Goal: Task Accomplishment & Management: Complete application form

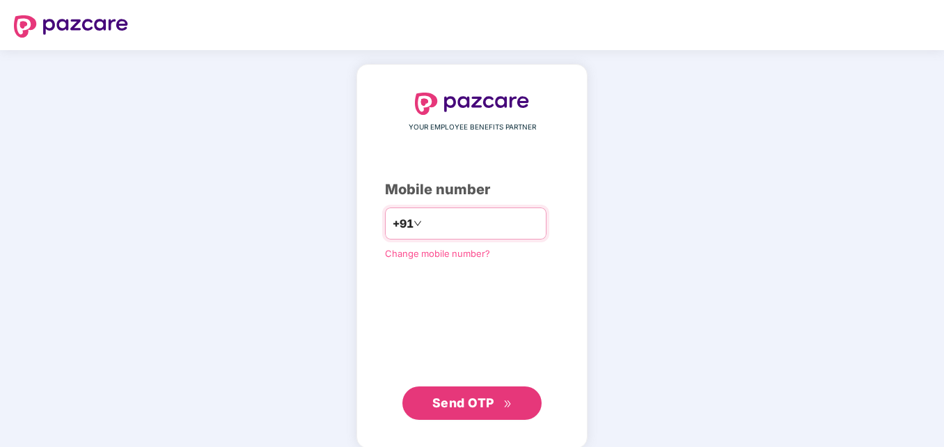
click at [457, 230] on input "number" at bounding box center [482, 223] width 114 height 22
type input "**********"
click at [488, 413] on button "Send OTP" at bounding box center [472, 403] width 139 height 33
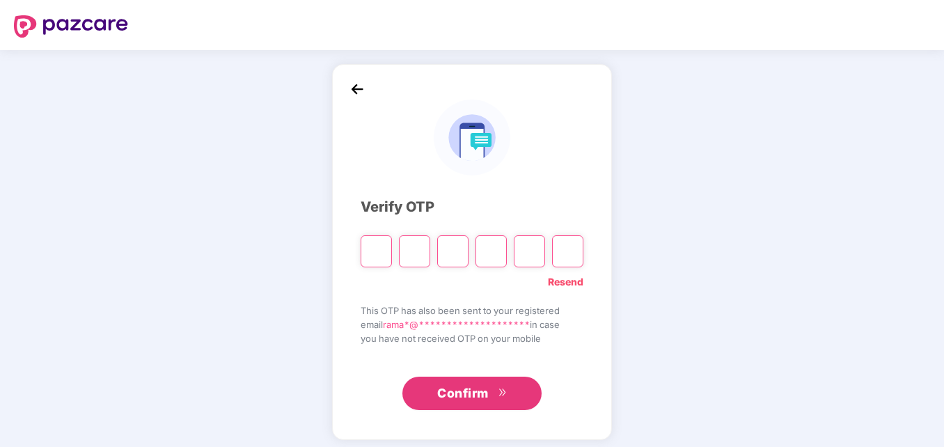
click at [378, 253] on input "Please enter verification code. Digit 1" at bounding box center [376, 251] width 31 height 32
paste input "*"
type input "*"
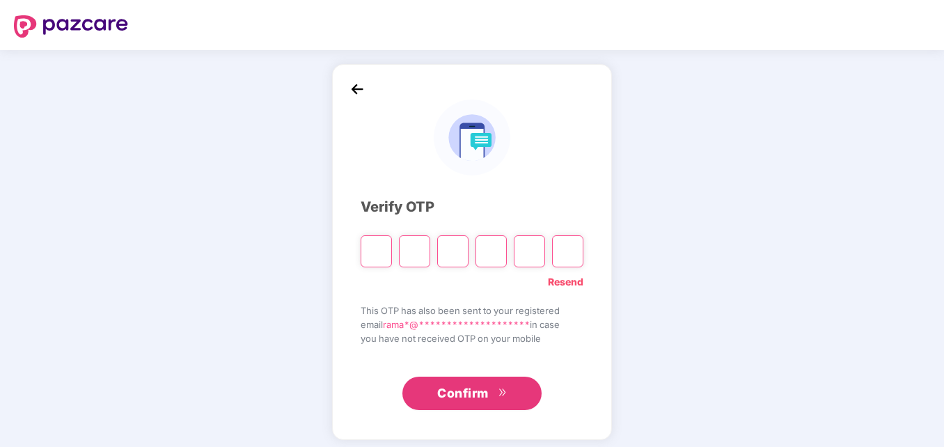
type input "*"
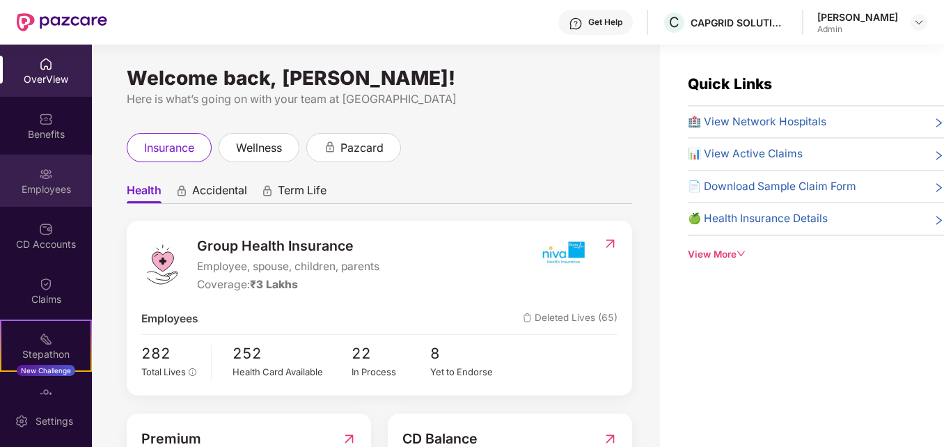
click at [45, 190] on div "Employees" at bounding box center [46, 189] width 92 height 14
